Goal: Task Accomplishment & Management: Manage account settings

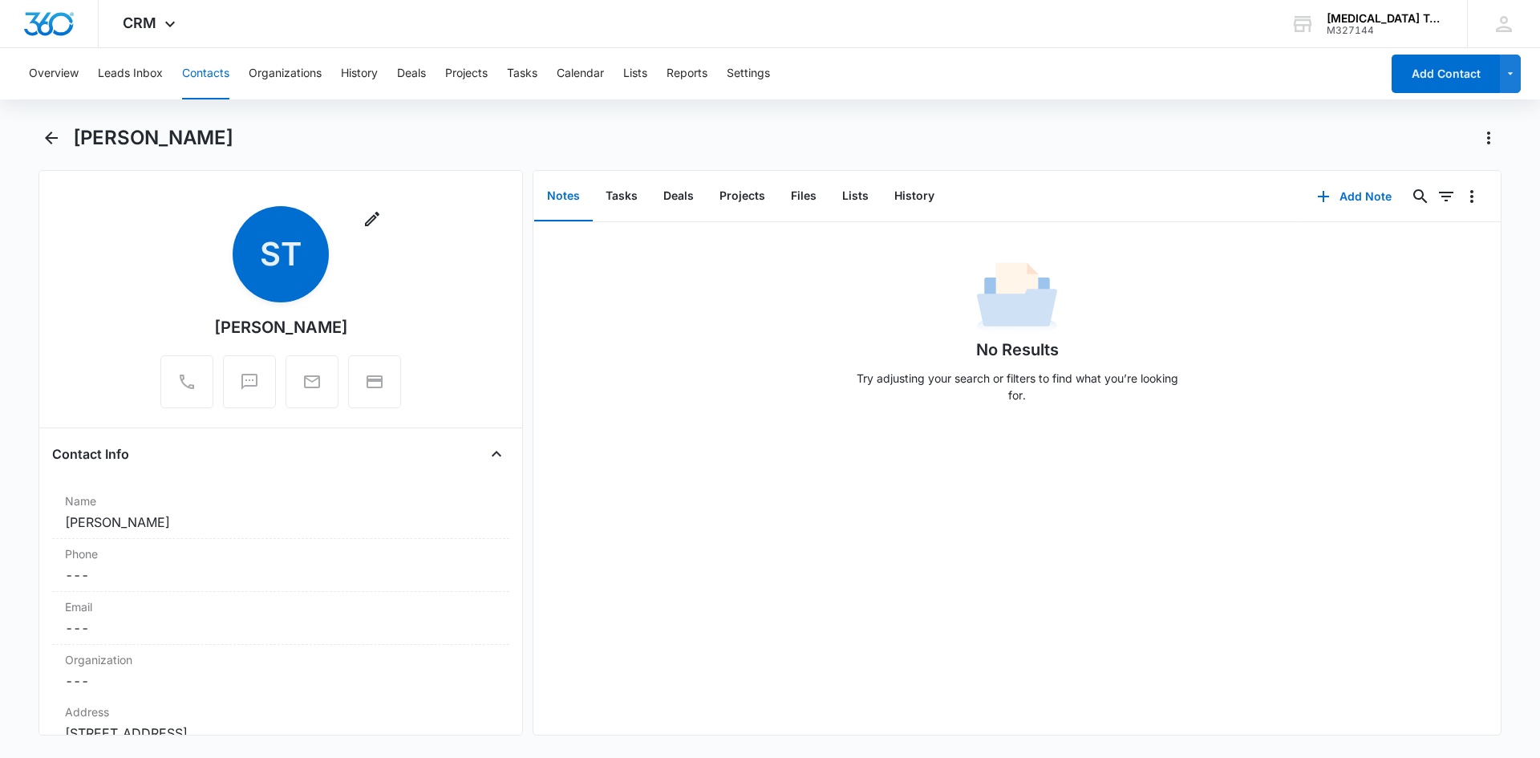
click at [204, 73] on button "Contacts" at bounding box center [205, 73] width 47 height 51
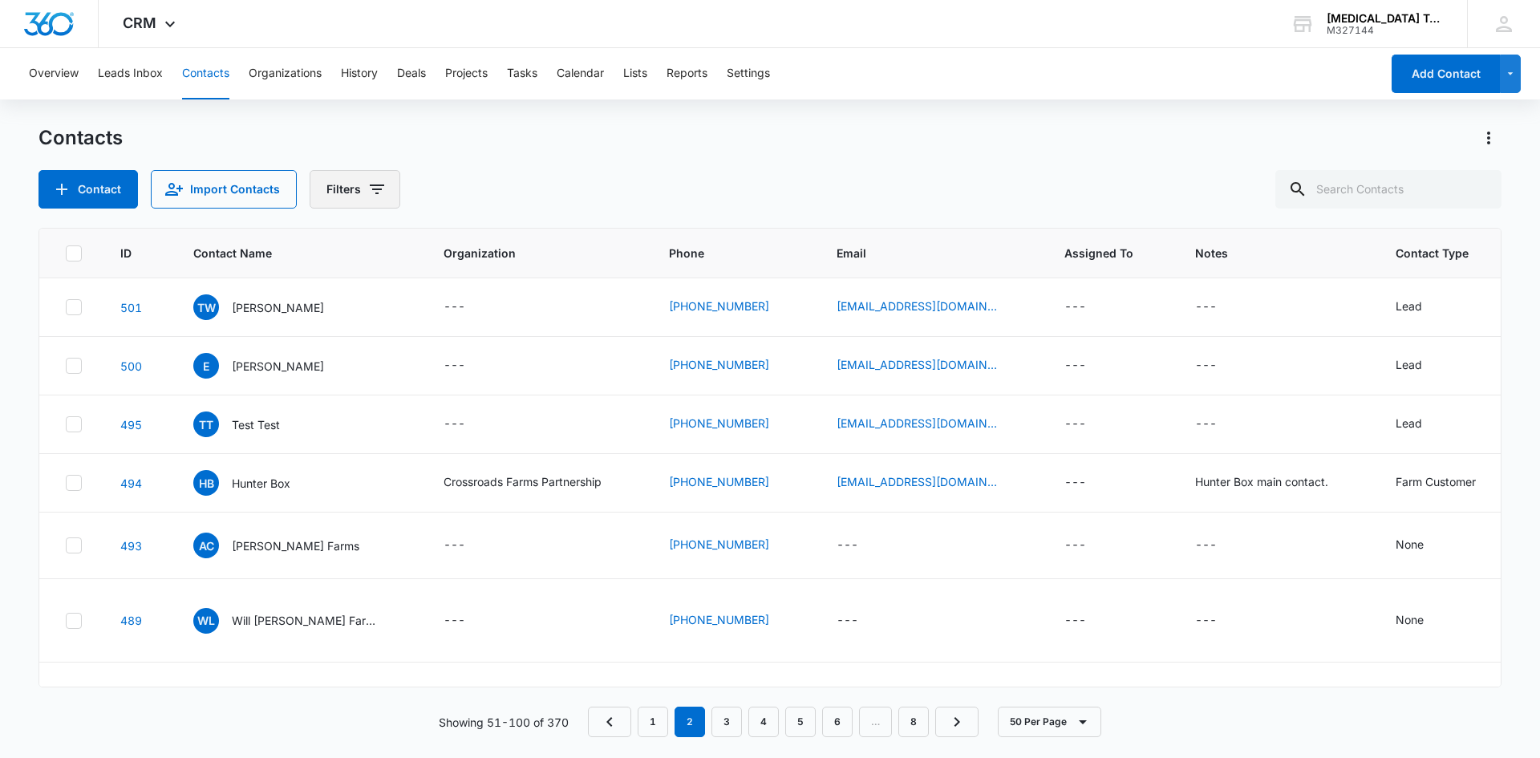
click at [374, 191] on icon "Filters" at bounding box center [376, 189] width 19 height 19
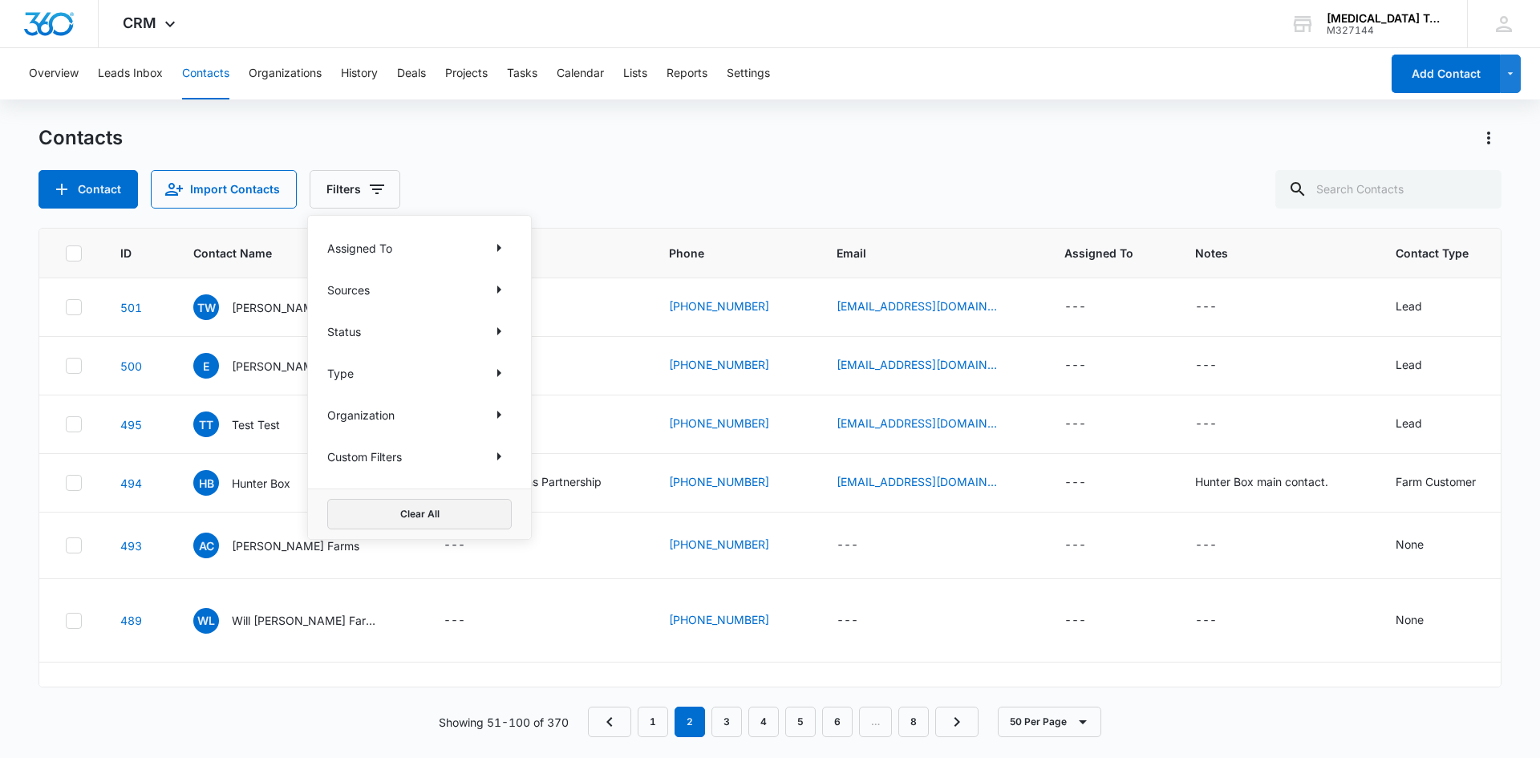
click at [425, 518] on button "Clear All" at bounding box center [419, 514] width 185 height 30
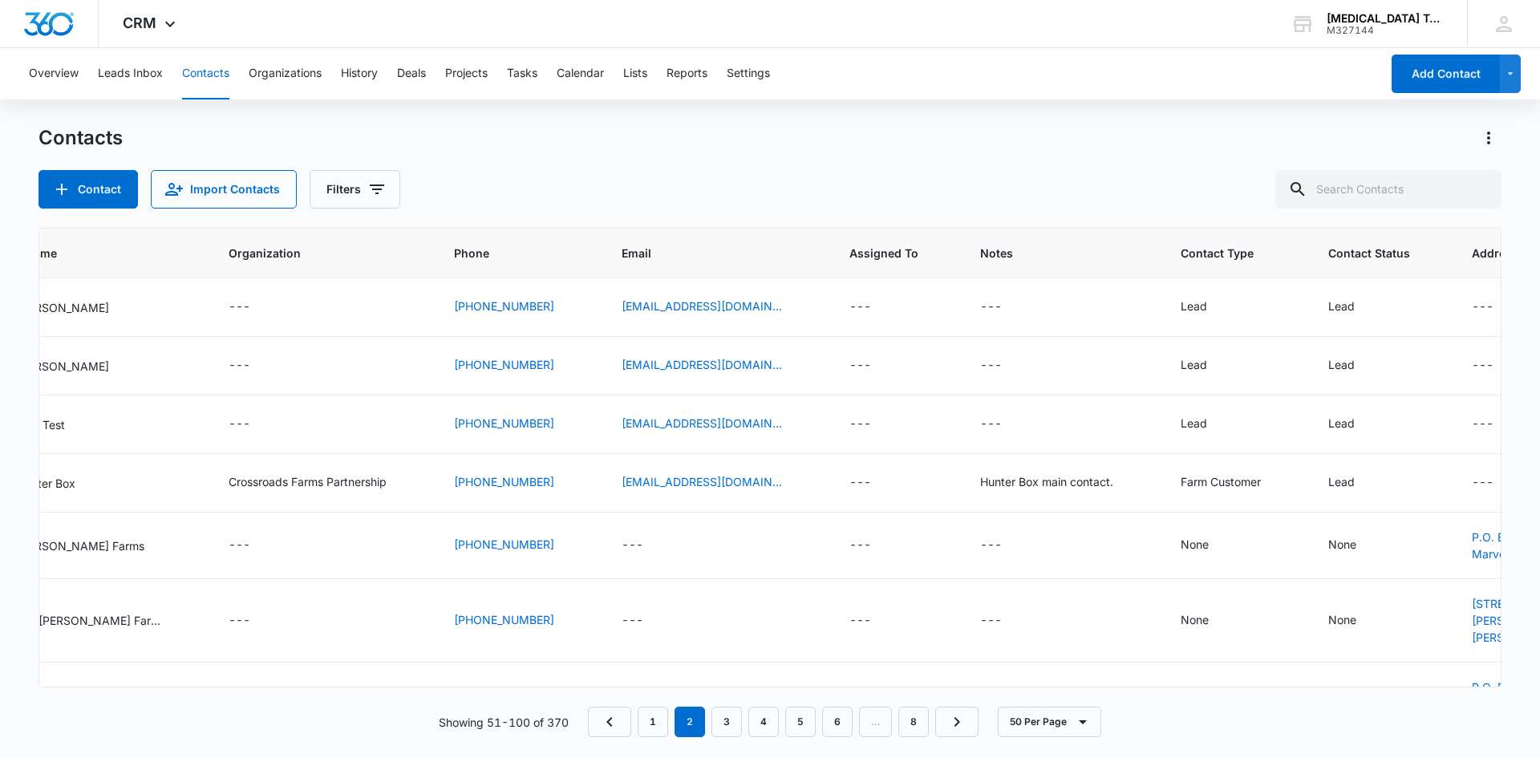
scroll to position [0, 329]
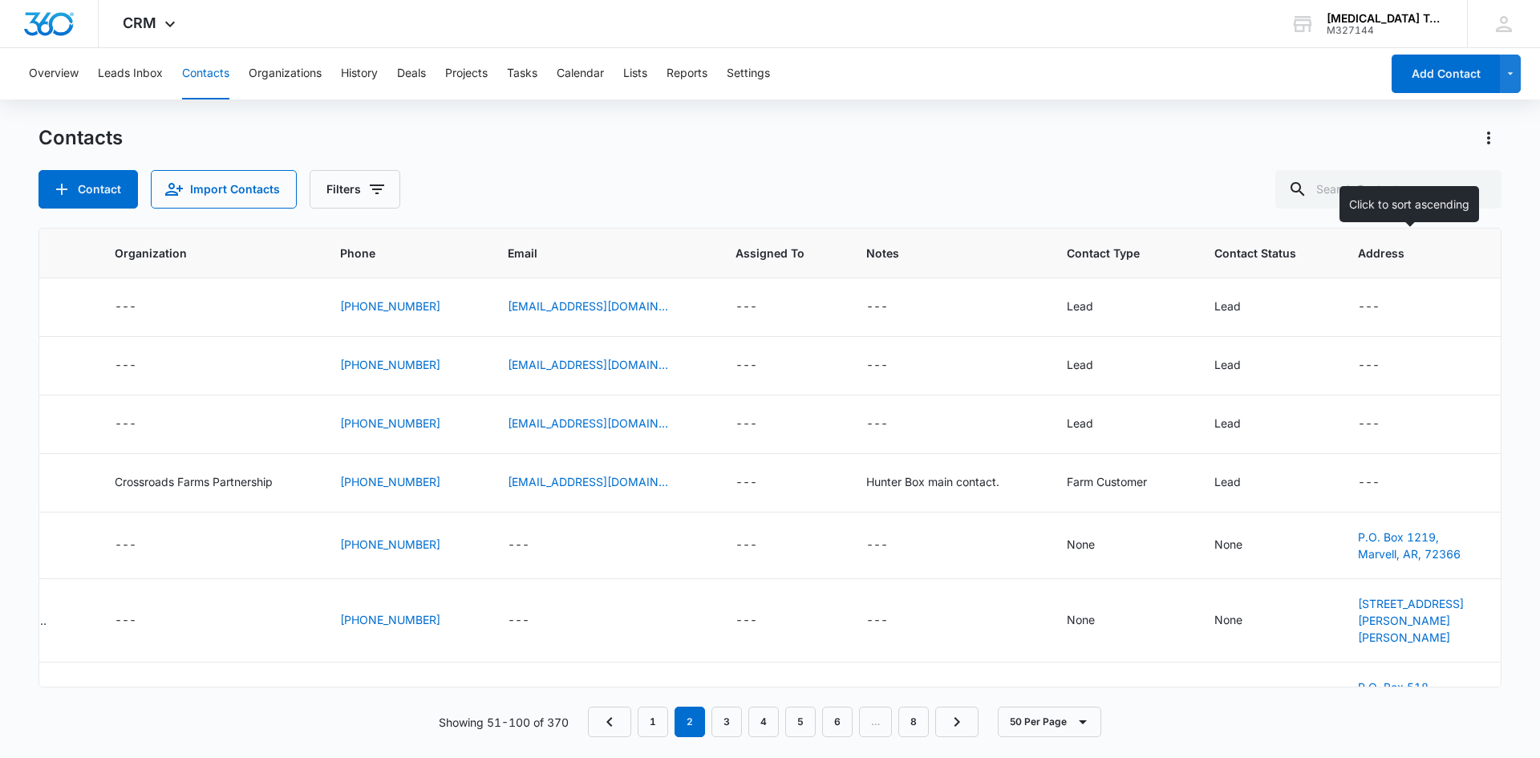
click at [1373, 254] on span "Address" at bounding box center [1420, 253] width 124 height 17
click at [1488, 251] on icon at bounding box center [1496, 253] width 17 height 17
click at [1488, 251] on div at bounding box center [1496, 253] width 17 height 17
click at [1515, 19] on icon at bounding box center [1504, 24] width 24 height 24
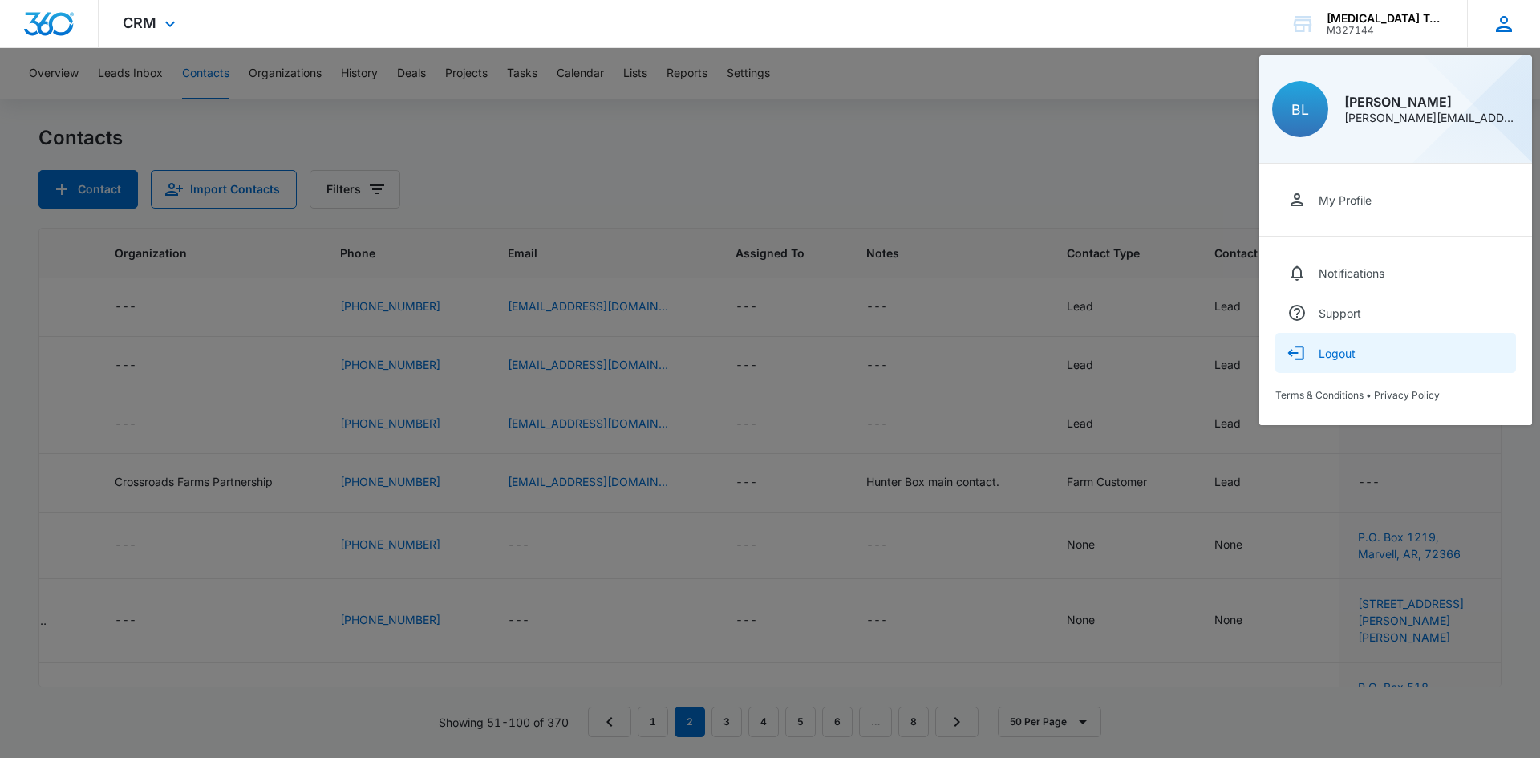
click at [1339, 360] on button "Logout" at bounding box center [1396, 353] width 241 height 40
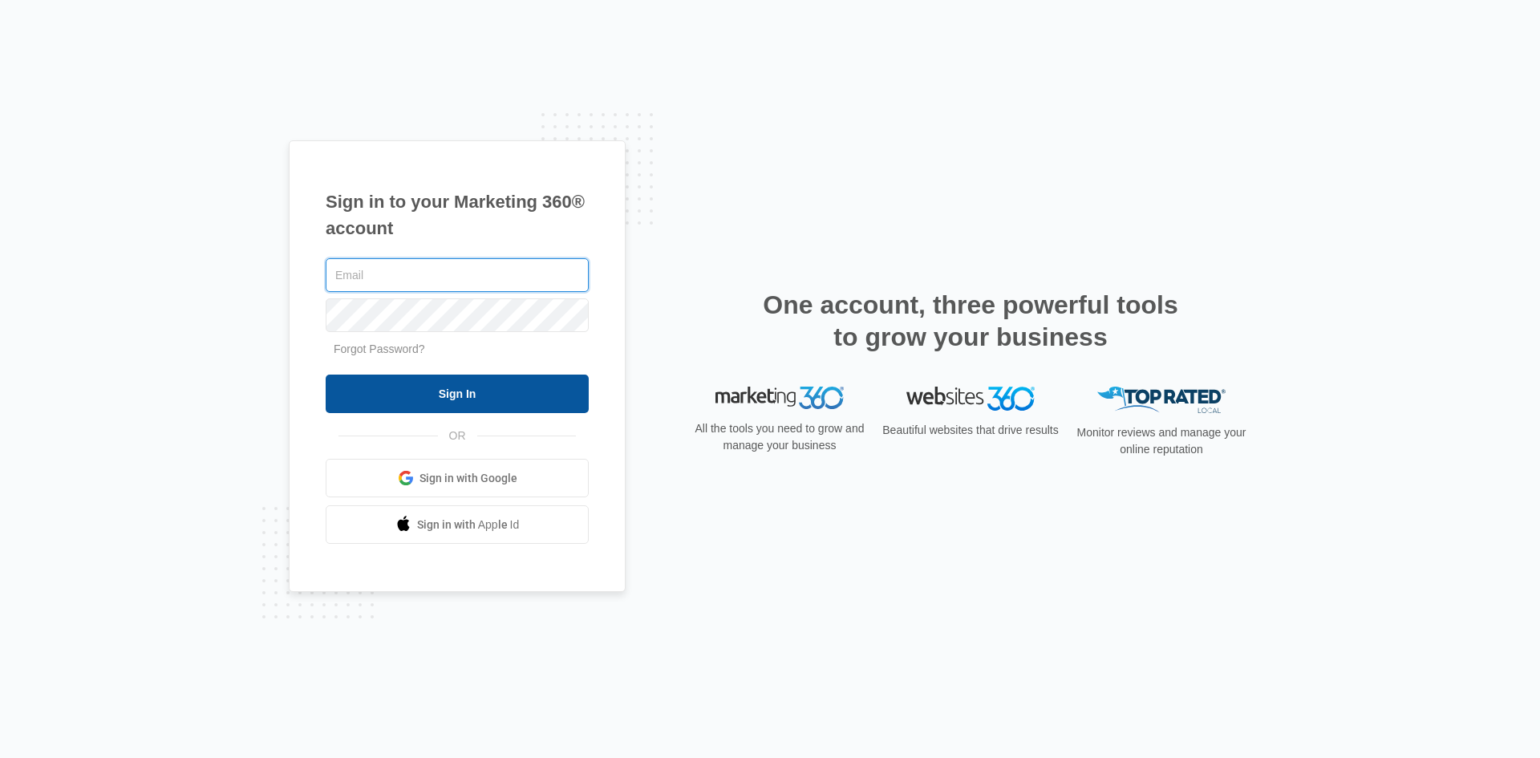
type input "brandon@activated.ag"
click at [416, 383] on input "Sign In" at bounding box center [457, 394] width 263 height 39
